Goal: Information Seeking & Learning: Learn about a topic

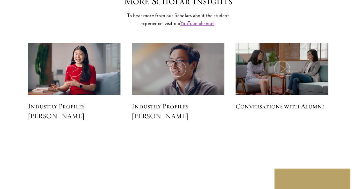
scroll to position [1371, 0]
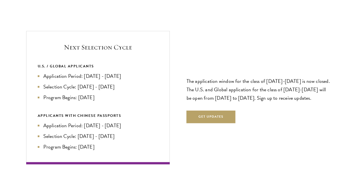
scroll to position [1174, 0]
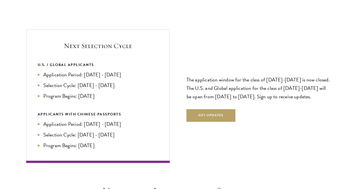
click at [217, 76] on p "The application window for the class of [DATE]-[DATE] is now closed. The U.S. a…" at bounding box center [259, 88] width 144 height 25
click at [214, 76] on p "The application window for the class of [DATE]-[DATE] is now closed. The U.S. a…" at bounding box center [259, 88] width 144 height 25
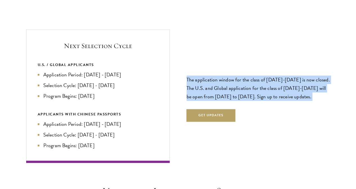
click at [214, 76] on p "The application window for the class of [DATE]-[DATE] is now closed. The U.S. a…" at bounding box center [259, 88] width 144 height 25
click at [213, 76] on p "The application window for the class of [DATE]-[DATE] is now closed. The U.S. a…" at bounding box center [259, 88] width 144 height 25
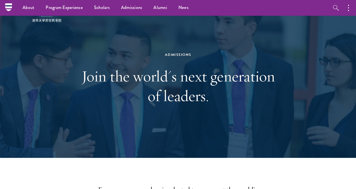
scroll to position [0, 0]
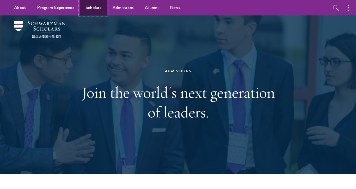
click at [97, 7] on link "Scholars" at bounding box center [93, 7] width 27 height 15
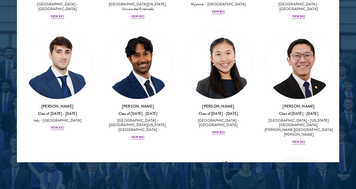
scroll to position [762, 0]
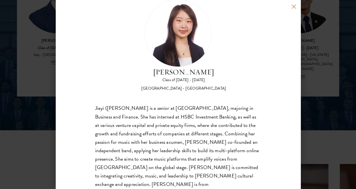
scroll to position [807, 0]
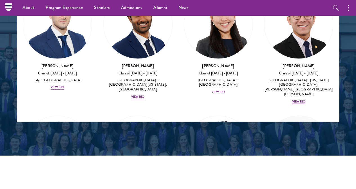
scroll to position [2805, 0]
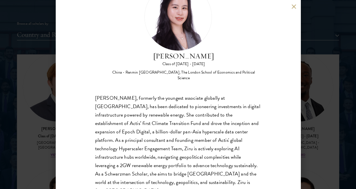
scroll to position [36, 0]
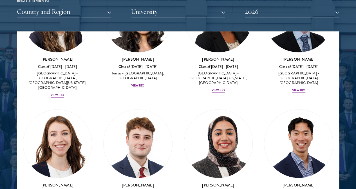
scroll to position [2740, 0]
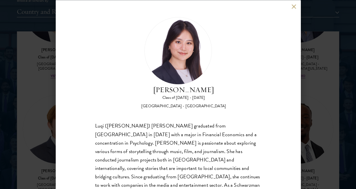
scroll to position [17, 0]
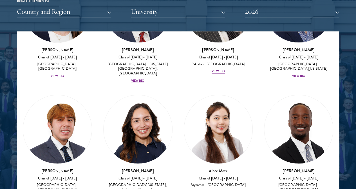
scroll to position [2883, 0]
